Goal: Complete application form

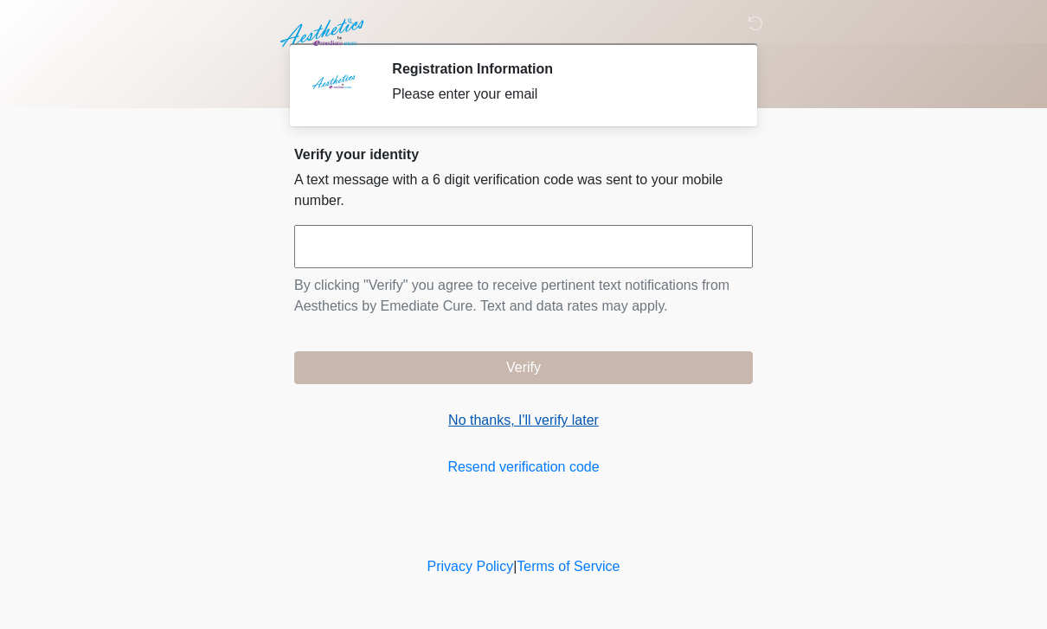
click at [566, 417] on link "No thanks, I'll verify later" at bounding box center [523, 420] width 459 height 21
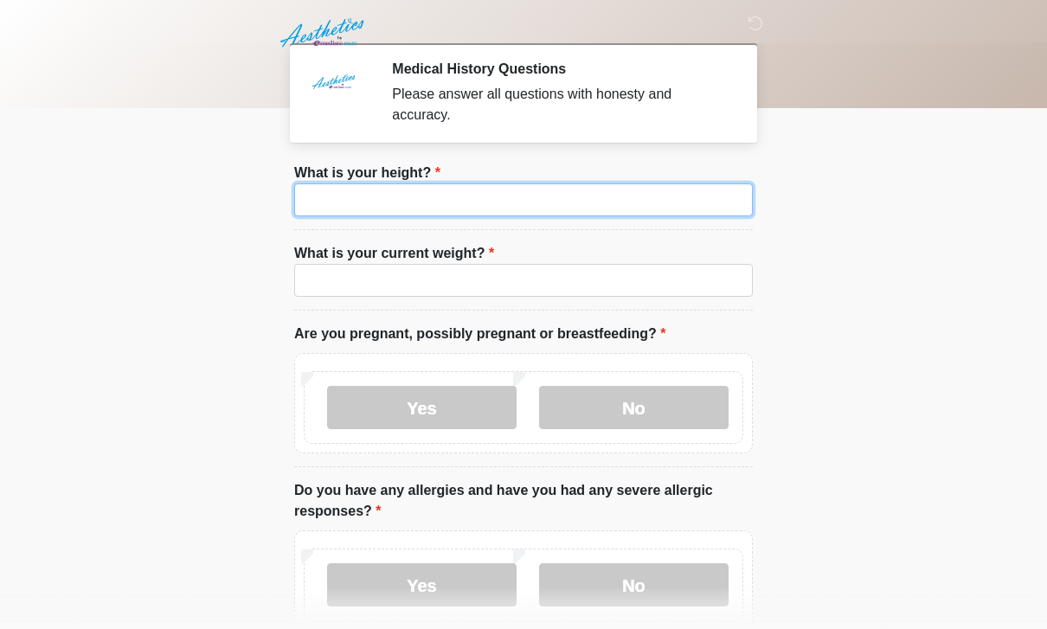
click at [537, 199] on input "What is your height?" at bounding box center [523, 199] width 459 height 33
type input "***"
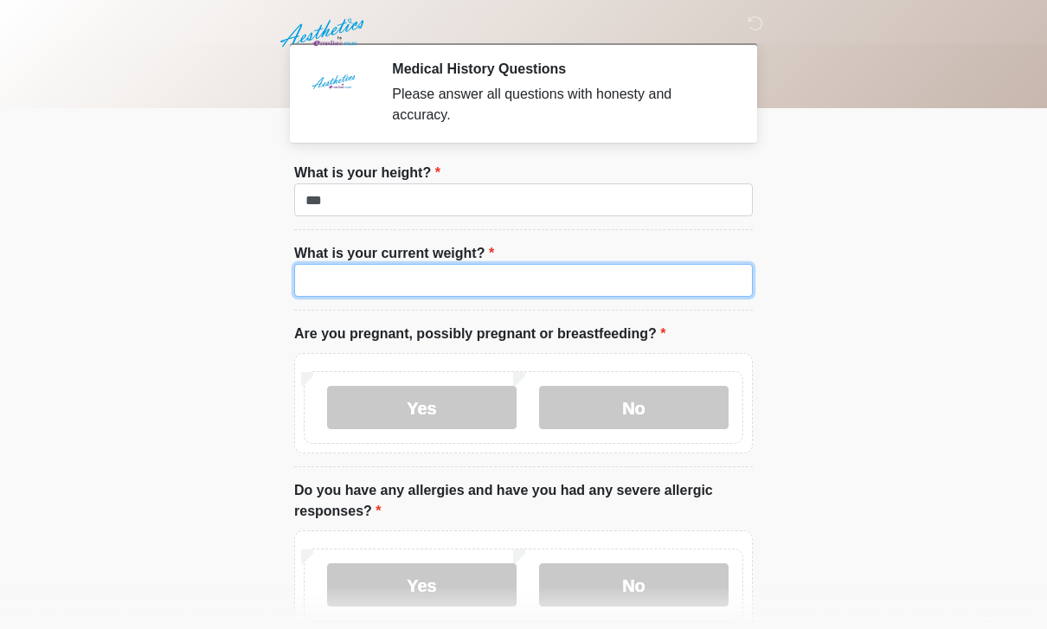
click at [329, 281] on input "What is your current weight?" at bounding box center [523, 280] width 459 height 33
type input "***"
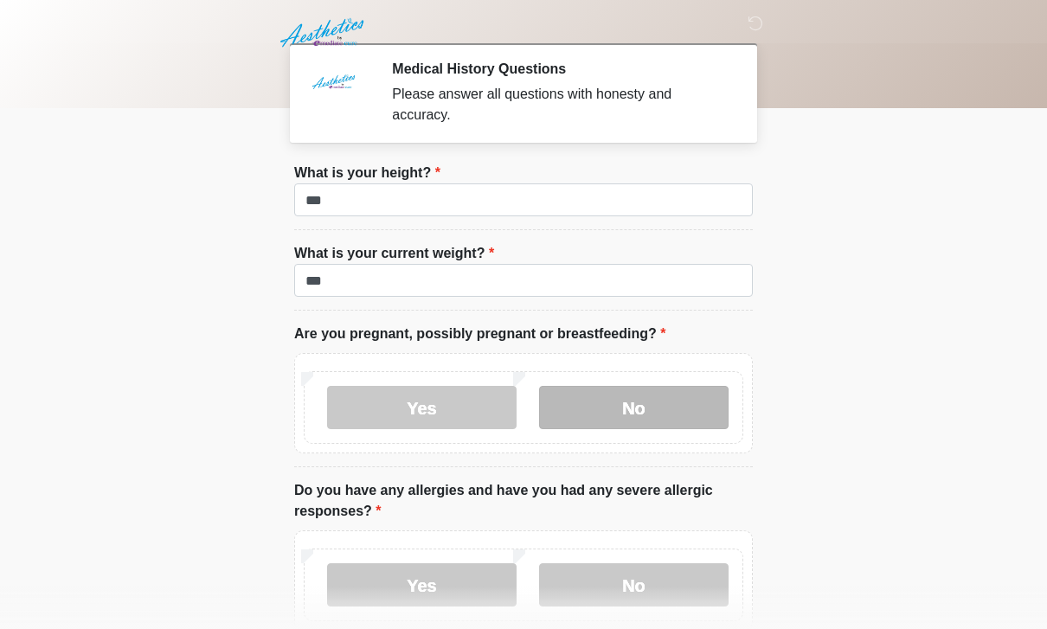
click at [650, 401] on label "No" at bounding box center [634, 407] width 190 height 43
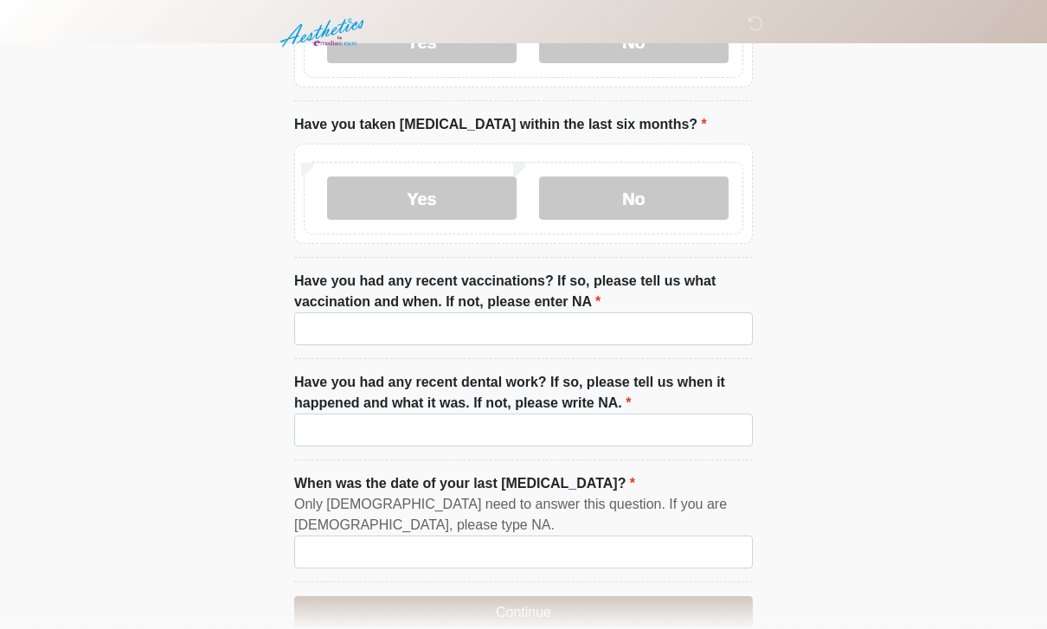
scroll to position [2186, 0]
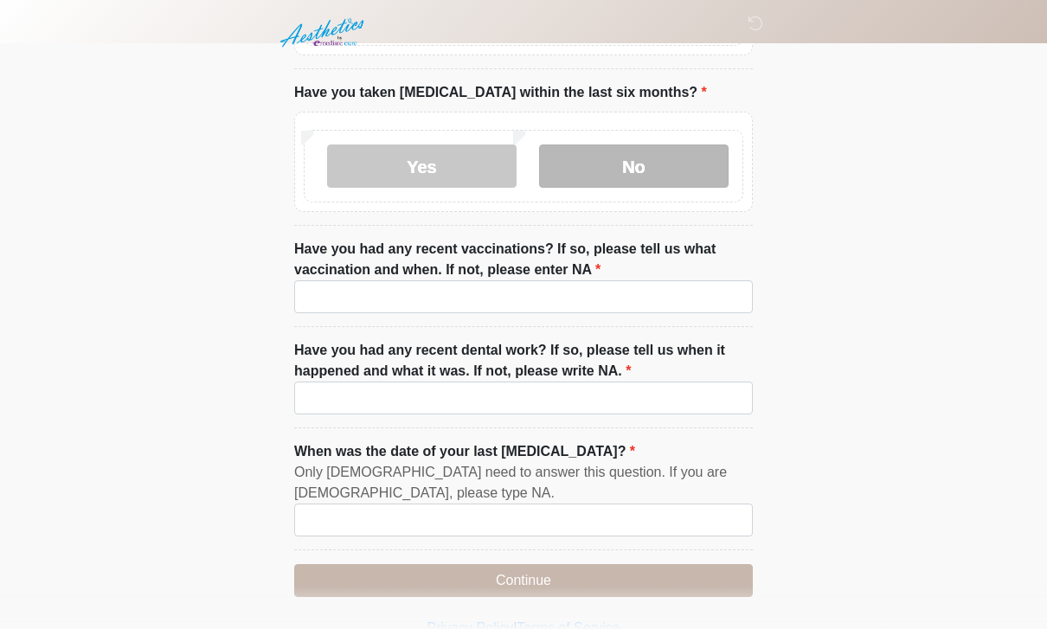
click at [650, 161] on label "No" at bounding box center [634, 166] width 190 height 43
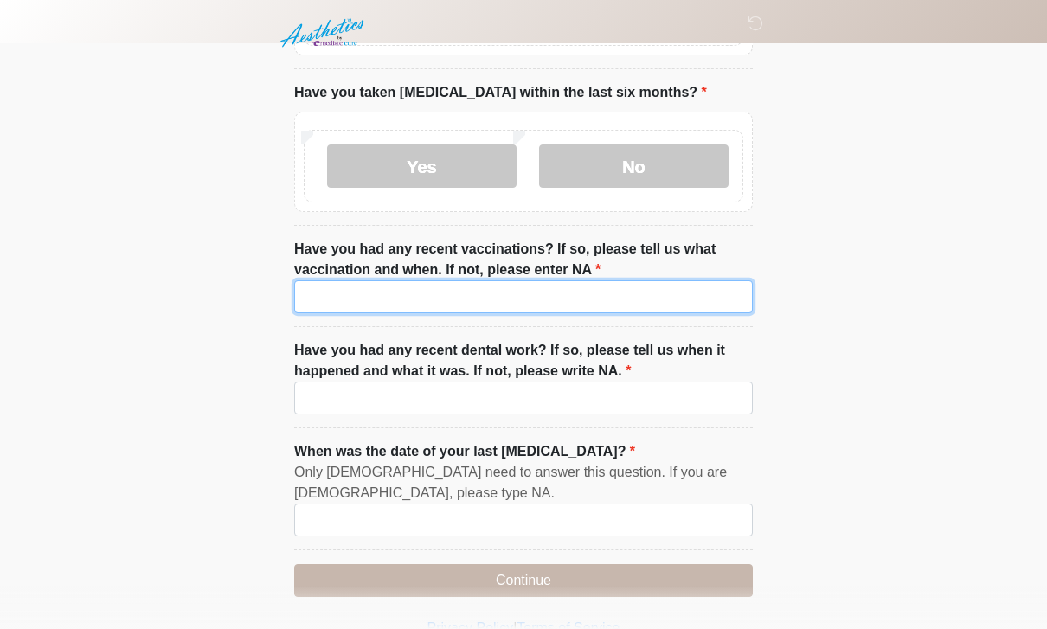
click at [336, 296] on input "Have you had any recent vaccinations? If so, please tell us what vaccination an…" at bounding box center [523, 296] width 459 height 33
type input "**"
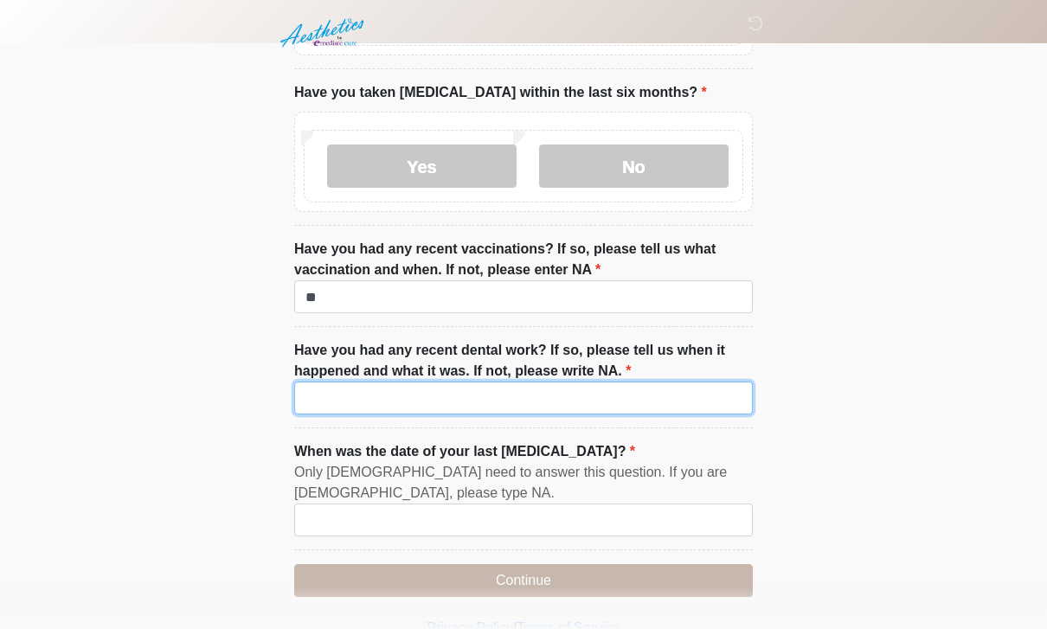
click at [337, 394] on input "Have you had any recent dental work? If so, please tell us when it happened and…" at bounding box center [523, 398] width 459 height 33
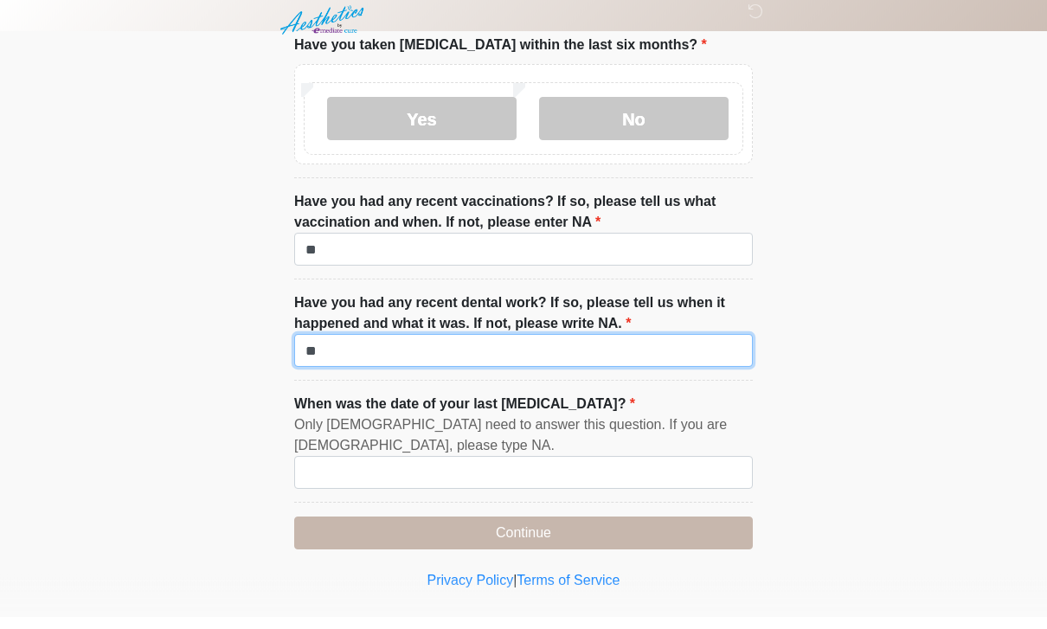
scroll to position [2241, 0]
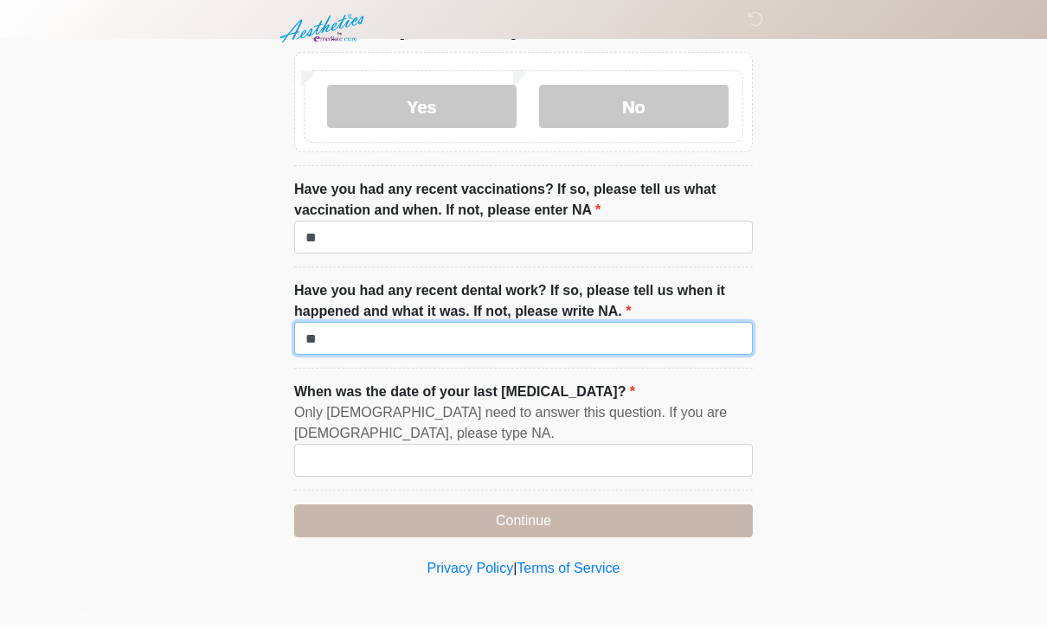
type input "**"
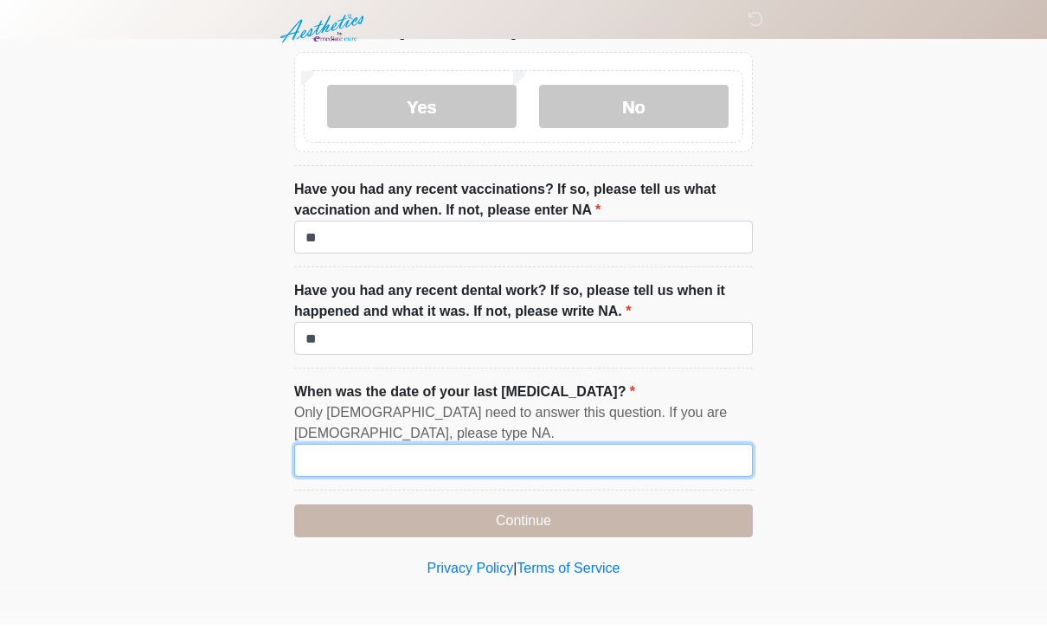
click at [330, 465] on input "When was the date of your last [MEDICAL_DATA]?" at bounding box center [523, 464] width 459 height 33
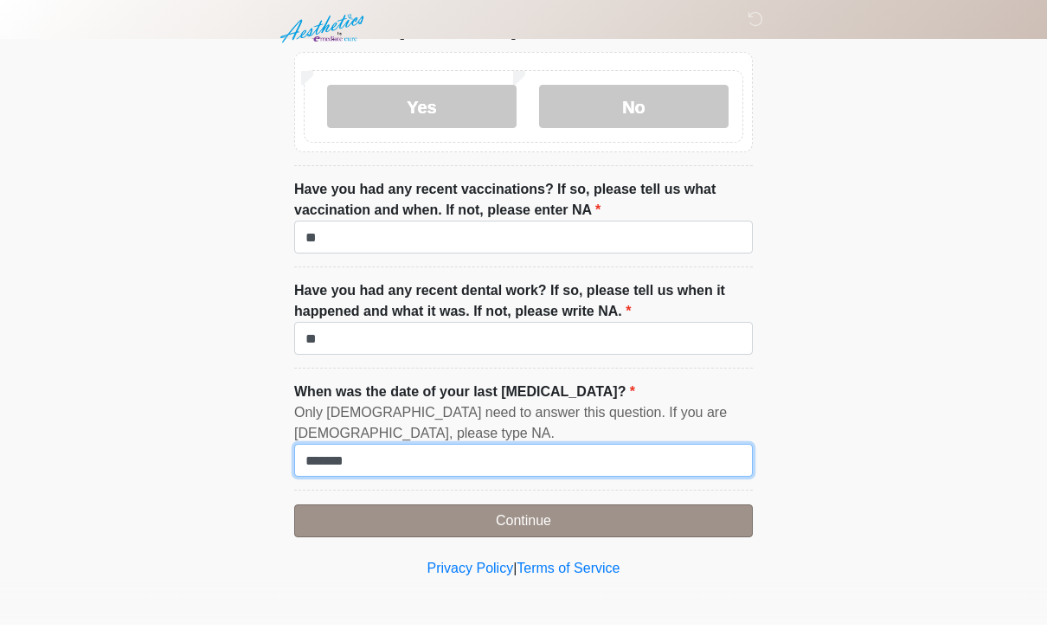
type input "*******"
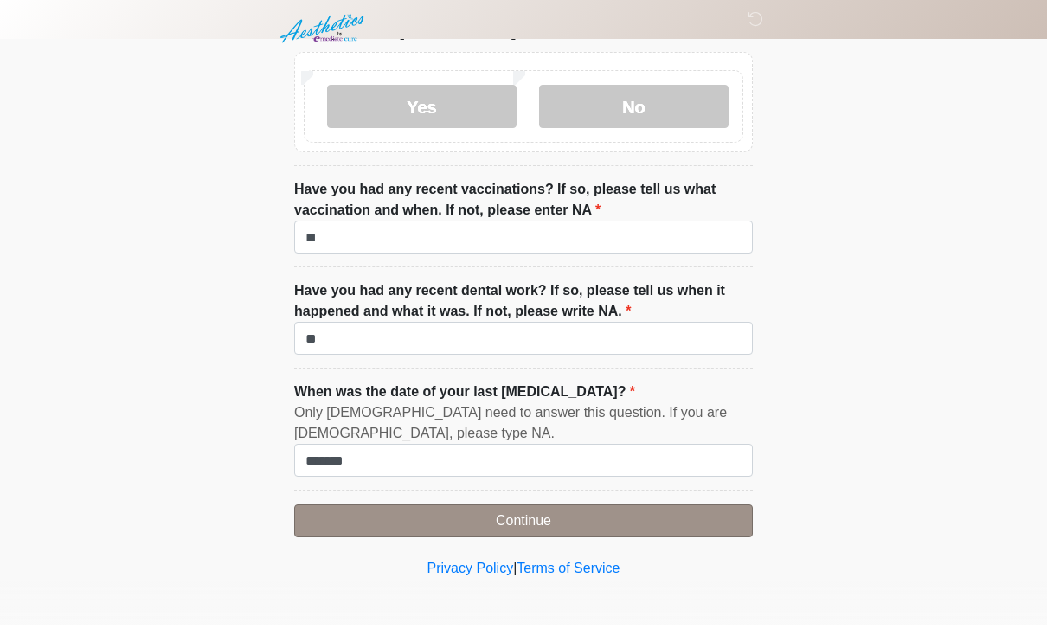
click at [558, 511] on button "Continue" at bounding box center [523, 525] width 459 height 33
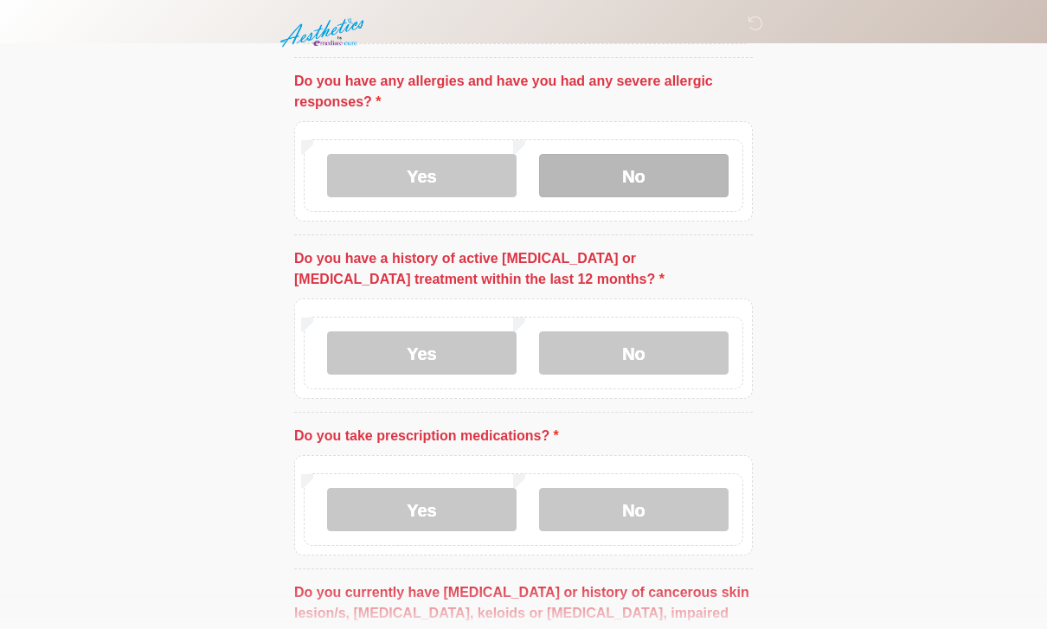
click at [645, 173] on label "No" at bounding box center [634, 175] width 190 height 43
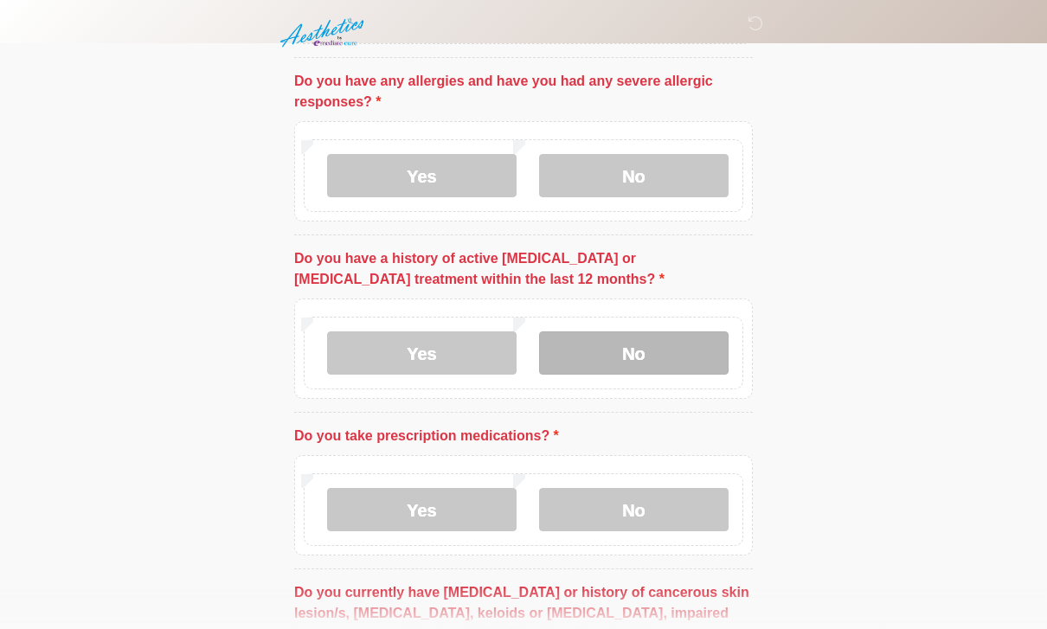
click at [660, 361] on label "No" at bounding box center [634, 352] width 190 height 43
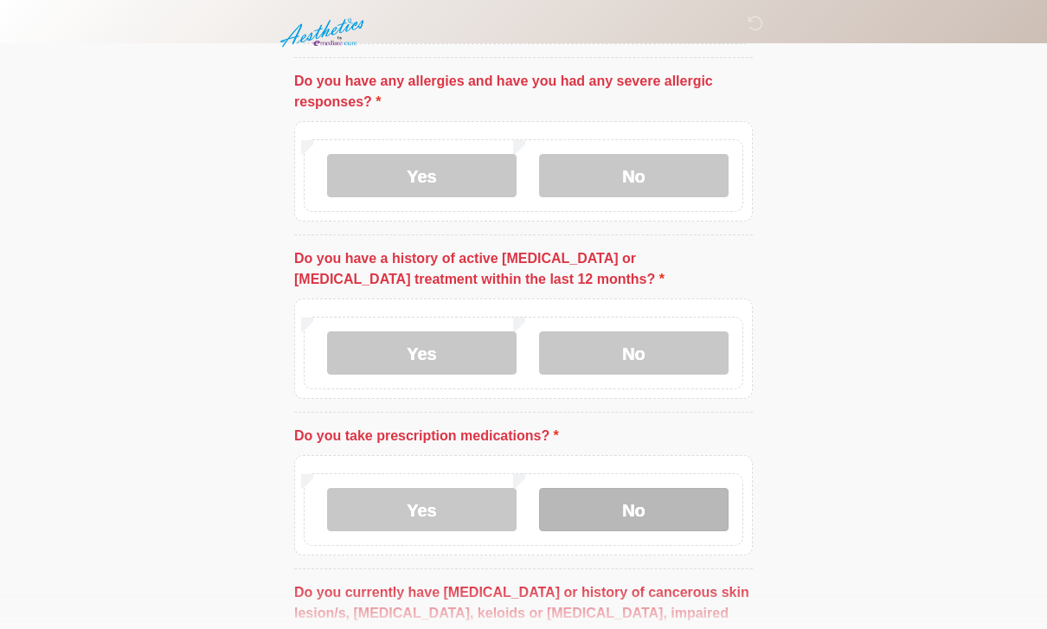
click at [631, 519] on label "No" at bounding box center [634, 509] width 190 height 43
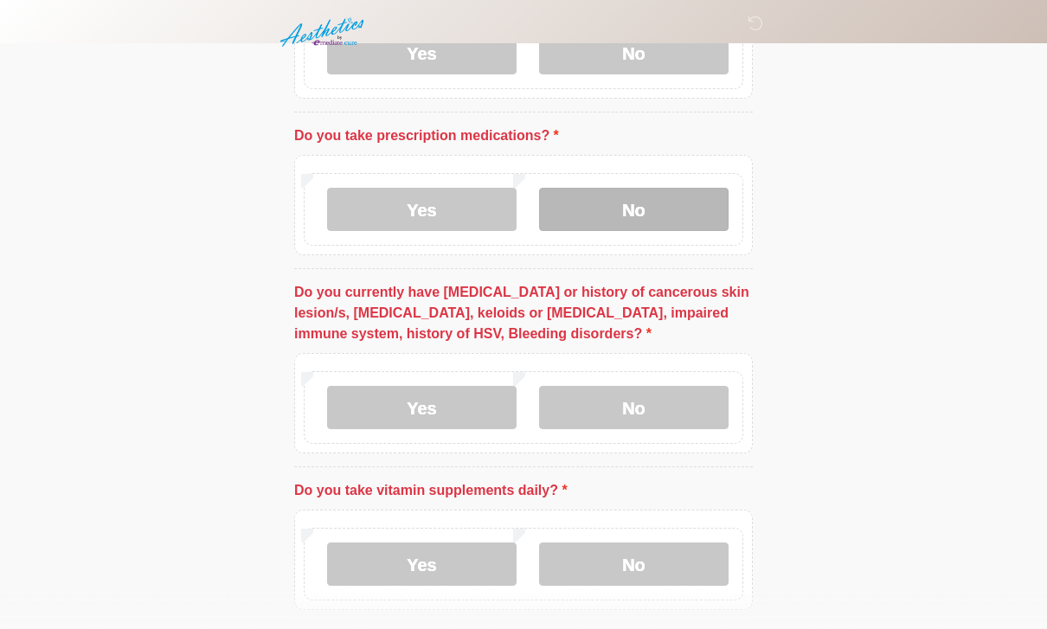
scroll to position [711, 0]
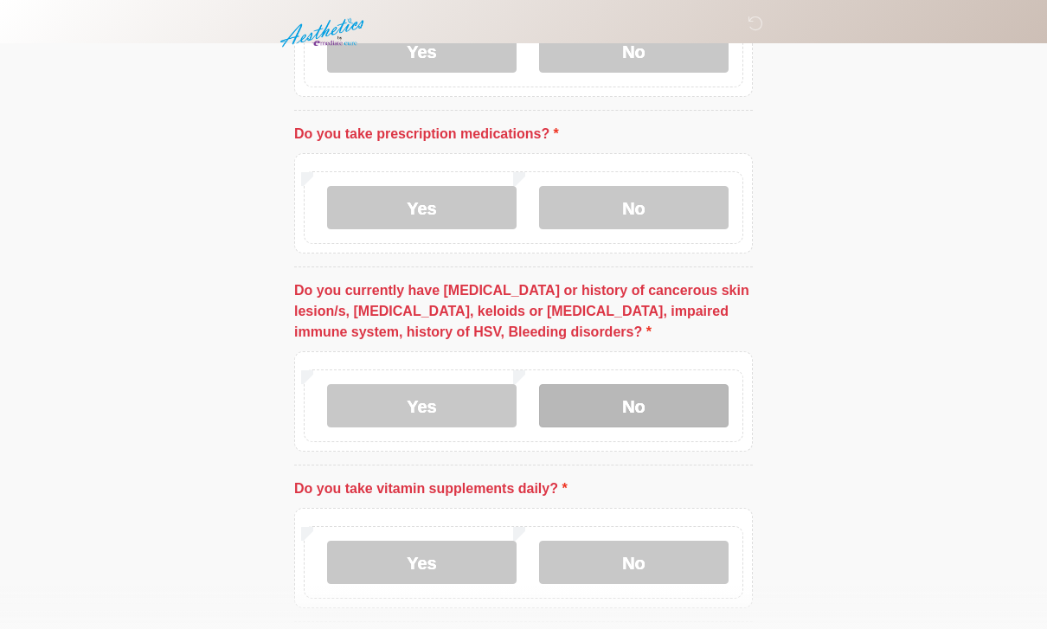
click at [633, 409] on label "No" at bounding box center [634, 405] width 190 height 43
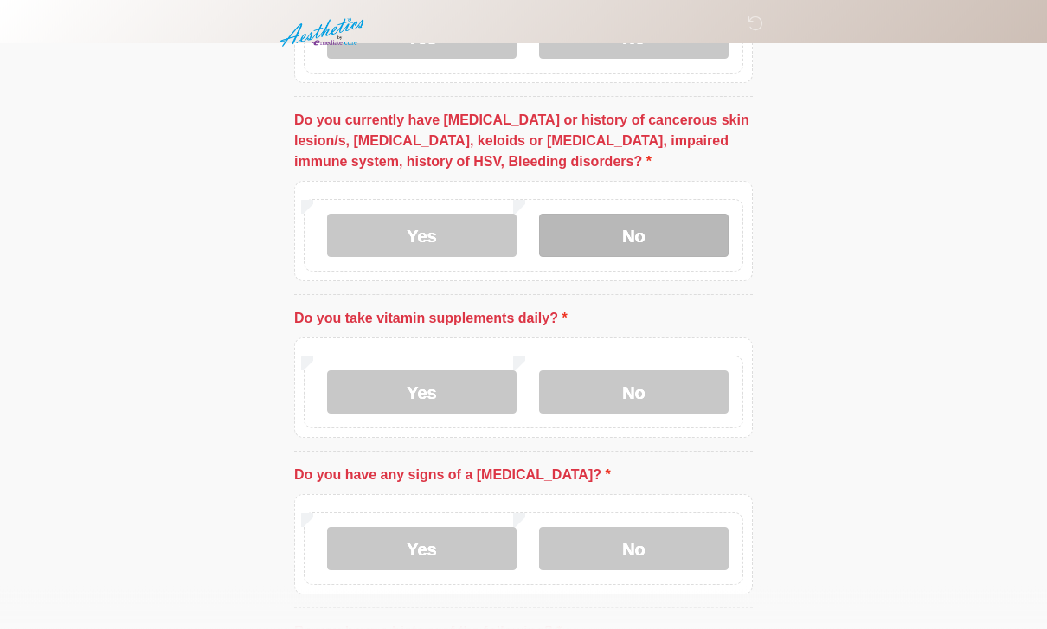
scroll to position [883, 0]
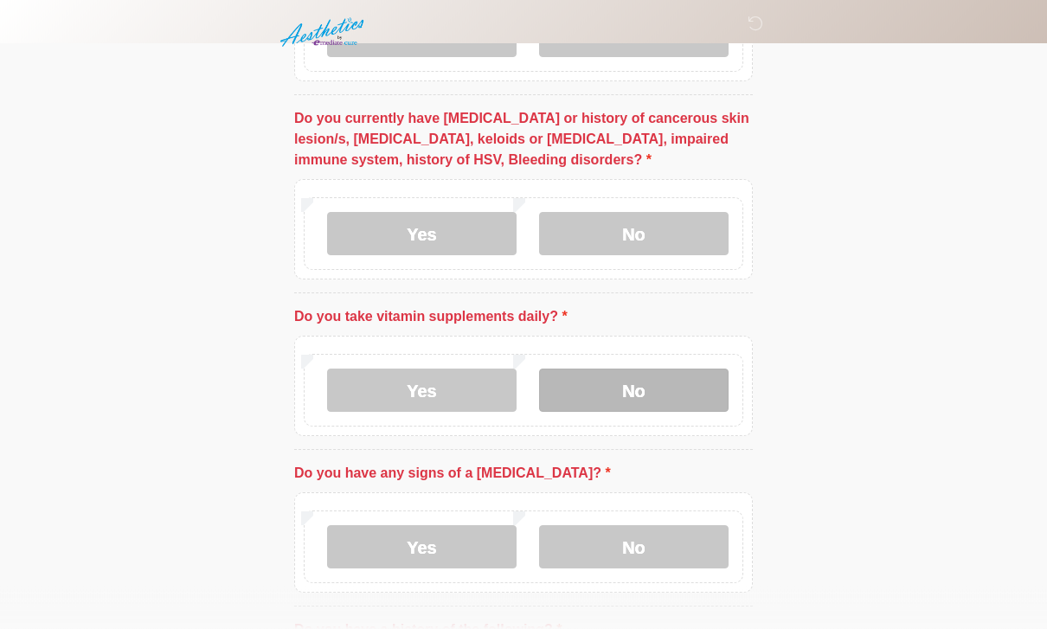
click at [646, 408] on label "No" at bounding box center [634, 390] width 190 height 43
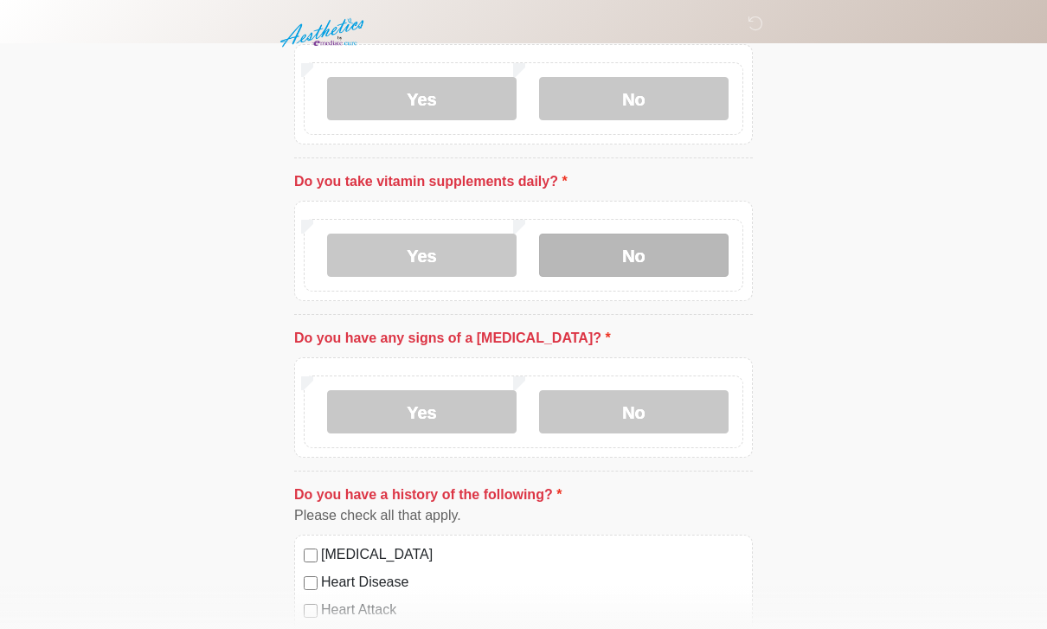
scroll to position [1023, 0]
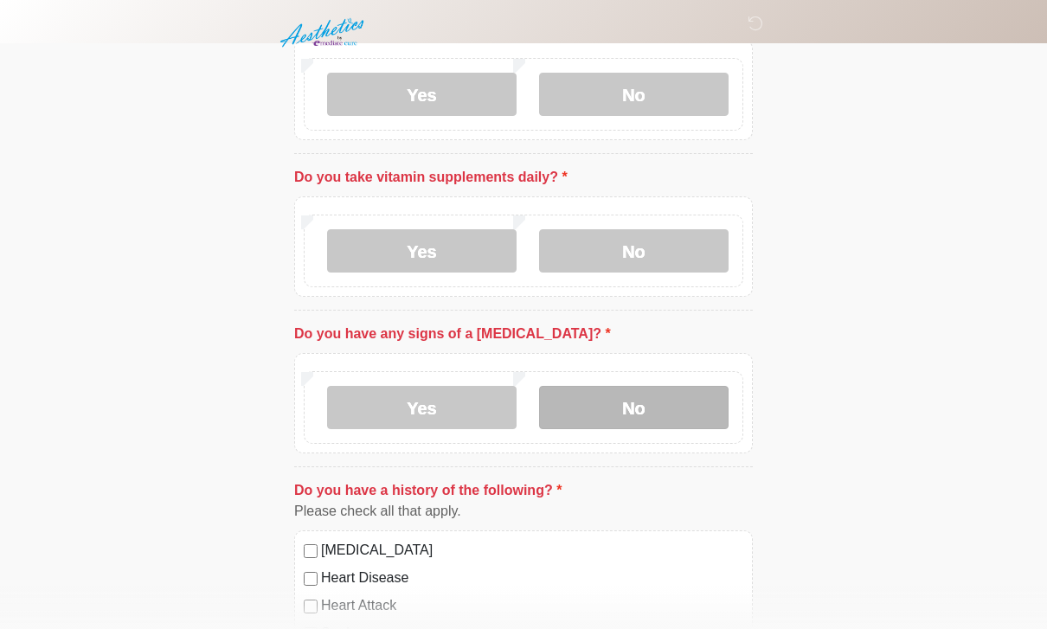
click at [661, 407] on label "No" at bounding box center [634, 407] width 190 height 43
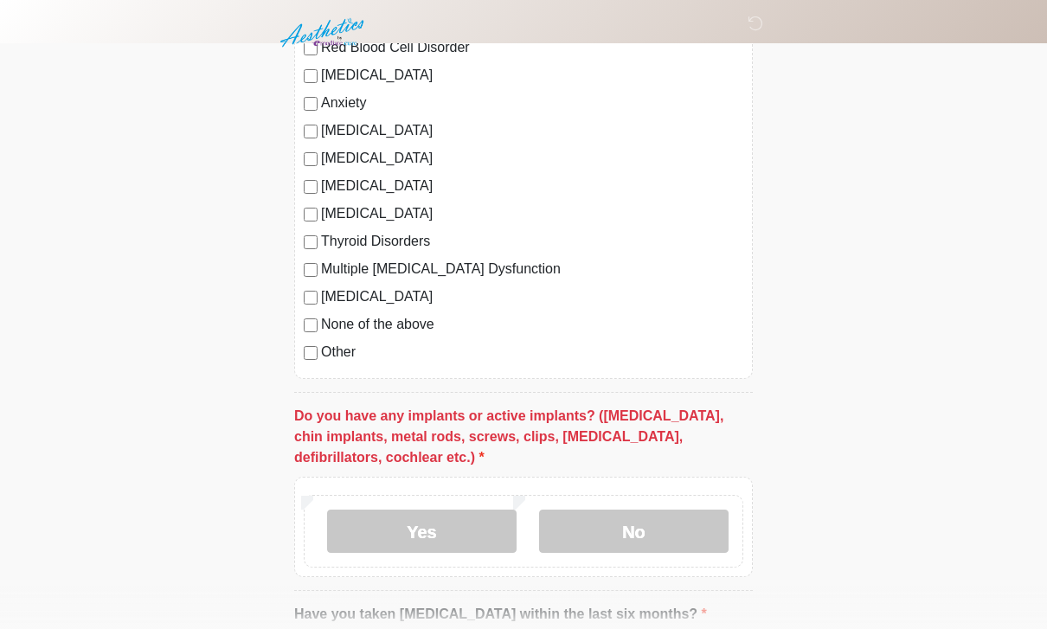
scroll to position [1676, 0]
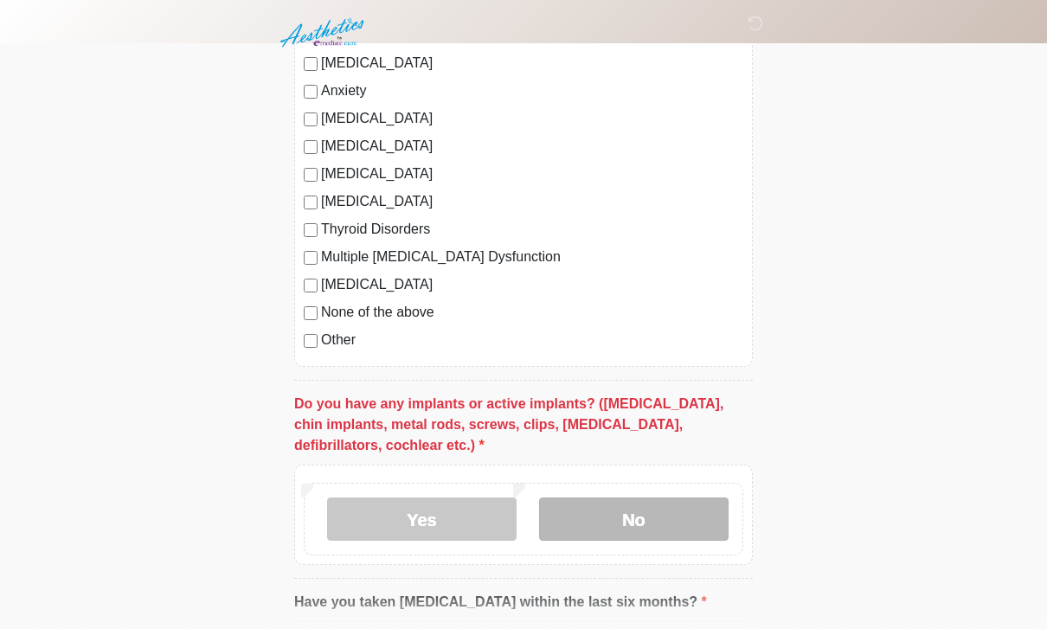
click at [660, 518] on label "No" at bounding box center [634, 519] width 190 height 43
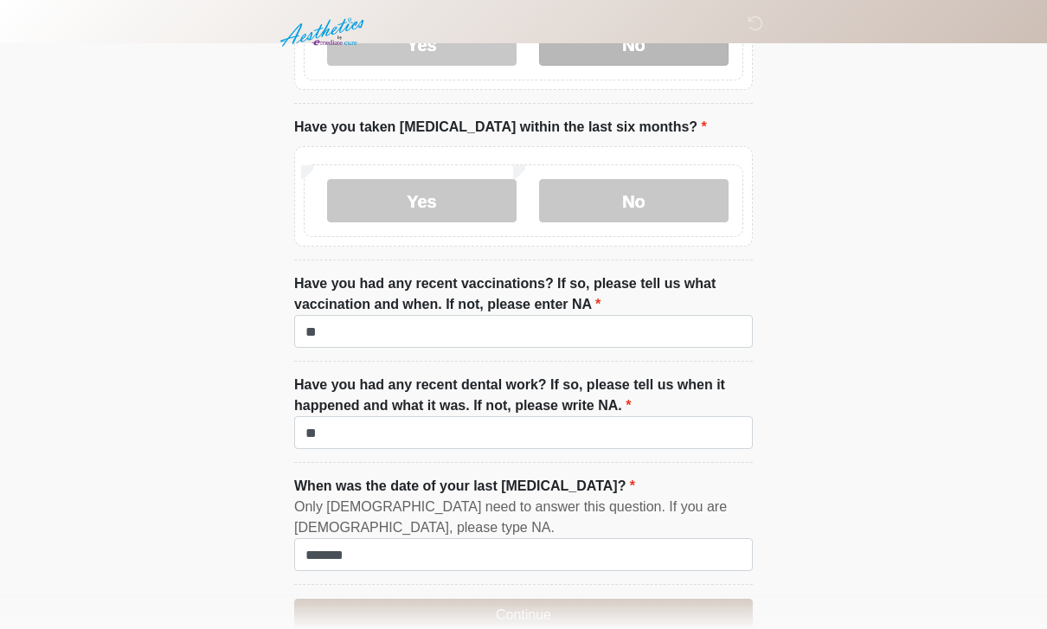
scroll to position [2186, 0]
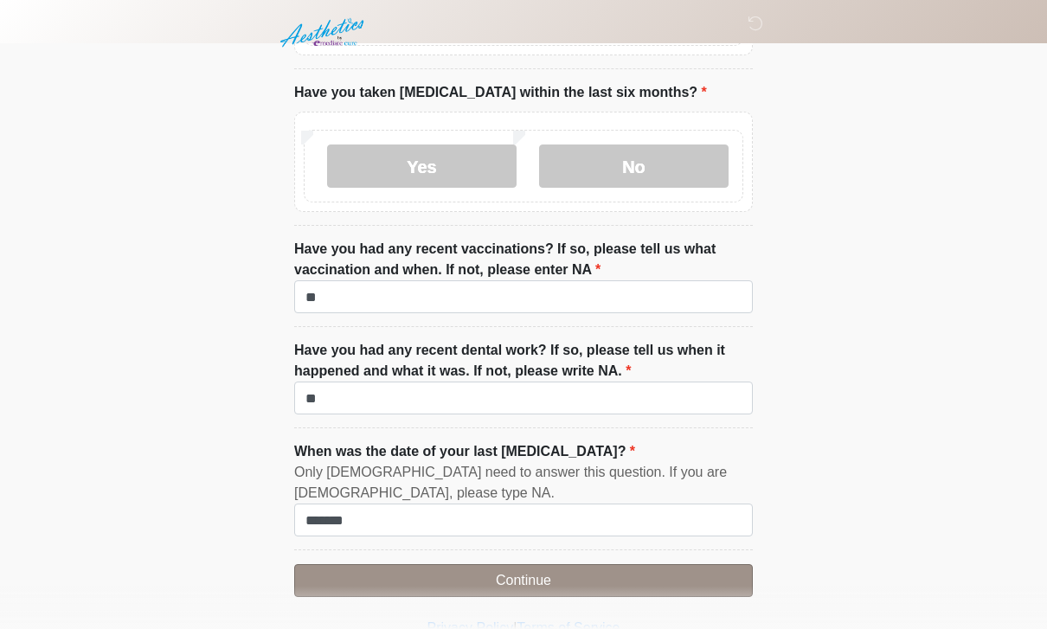
click at [541, 581] on button "Continue" at bounding box center [523, 580] width 459 height 33
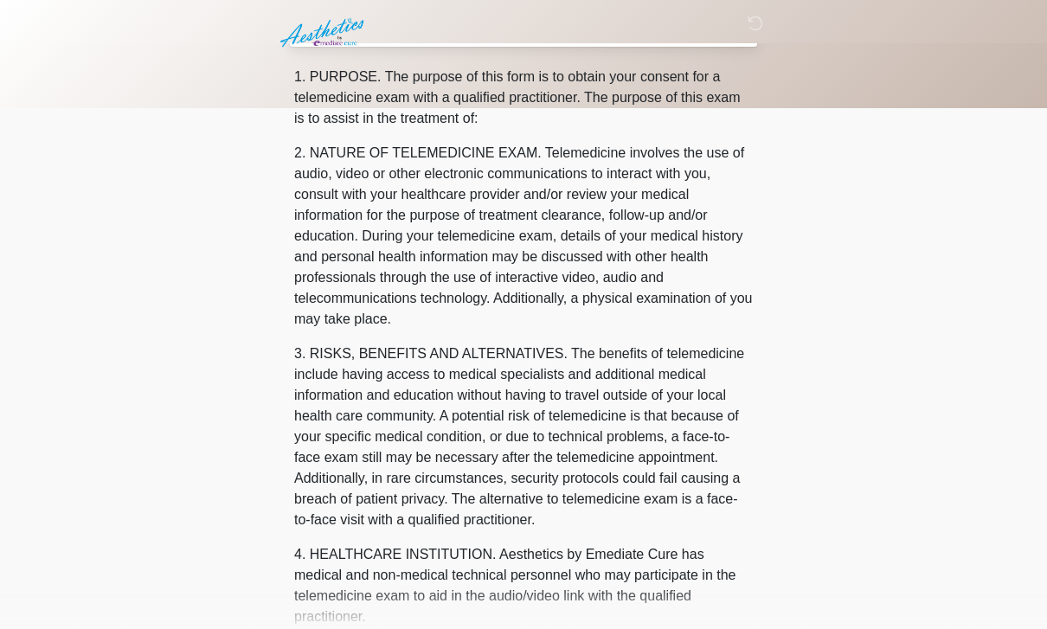
scroll to position [0, 0]
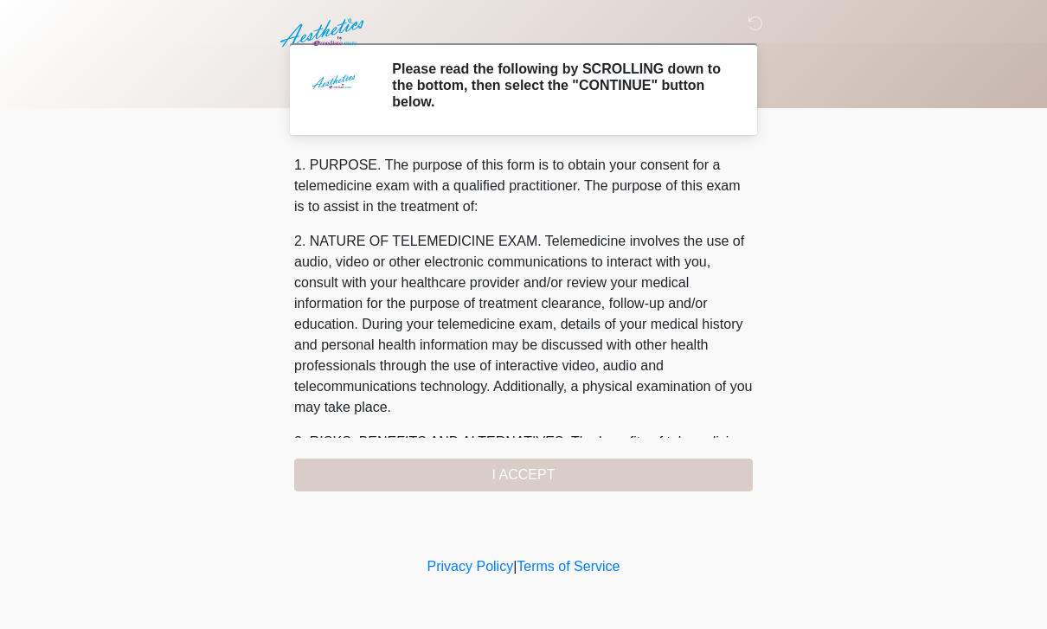
click at [513, 468] on div "1. PURPOSE. The purpose of this form is to obtain your consent for a telemedici…" at bounding box center [523, 323] width 459 height 337
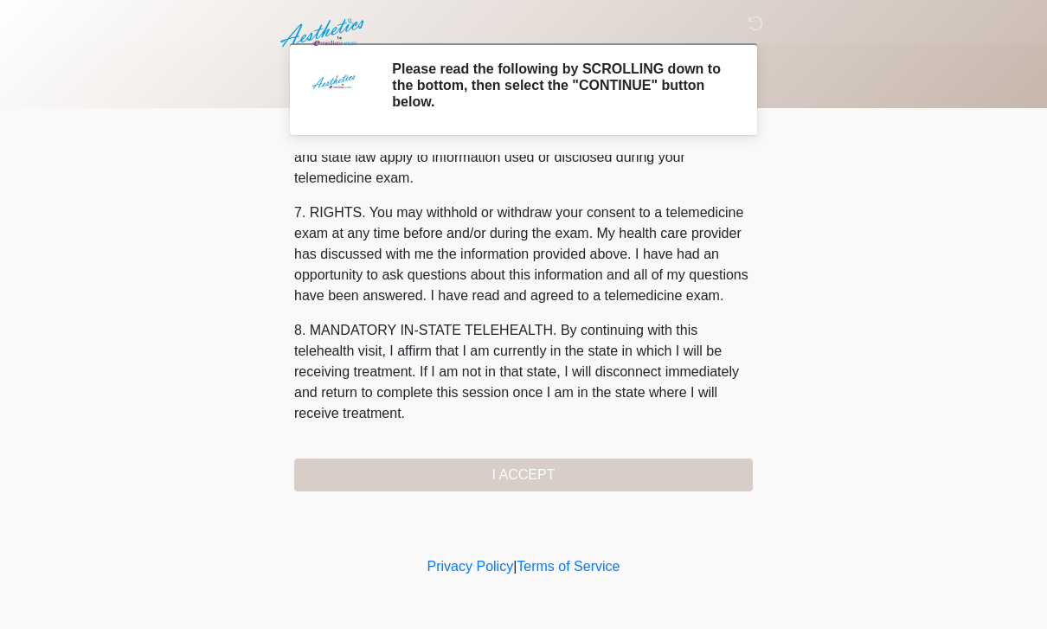
scroll to position [742, 0]
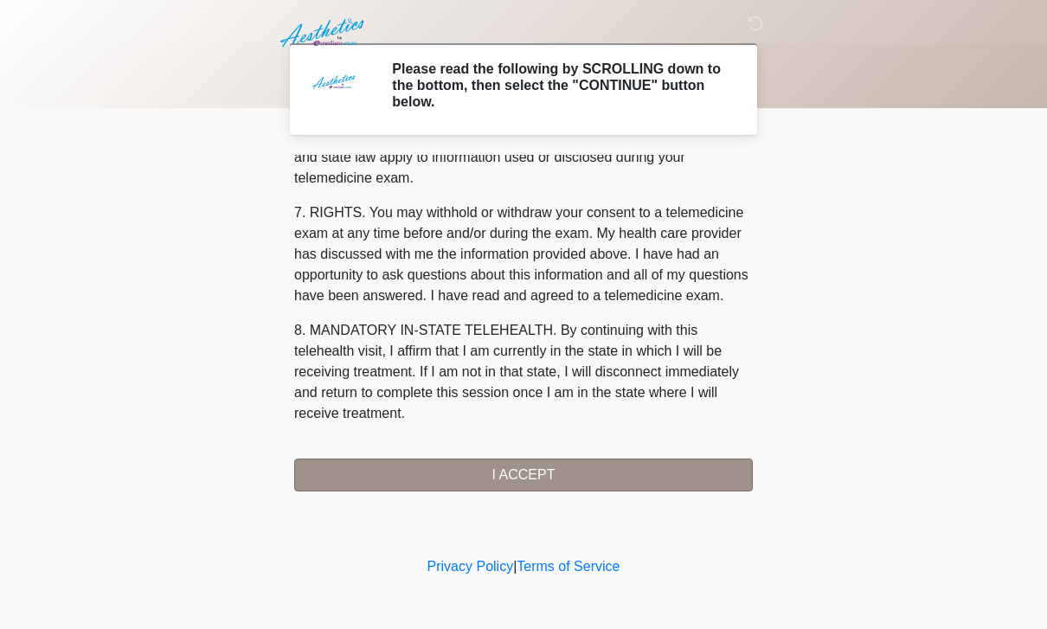
click at [567, 480] on button "I ACCEPT" at bounding box center [523, 475] width 459 height 33
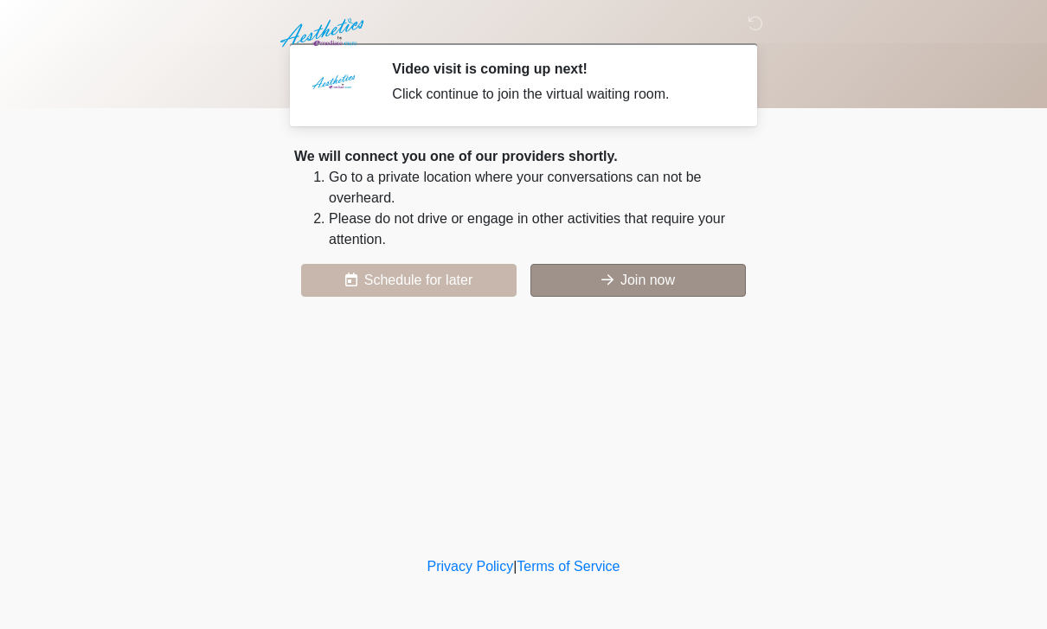
click at [634, 285] on button "Join now" at bounding box center [637, 280] width 215 height 33
